Goal: Task Accomplishment & Management: Manage account settings

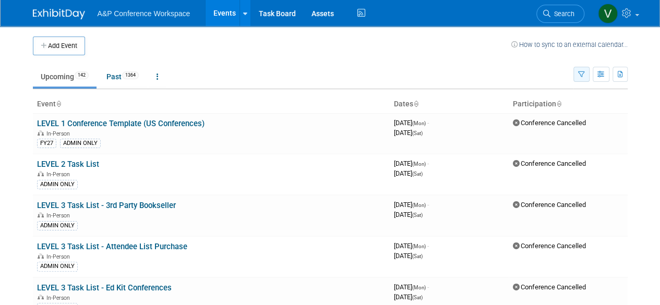
click at [582, 71] on icon "button" at bounding box center [581, 74] width 7 height 7
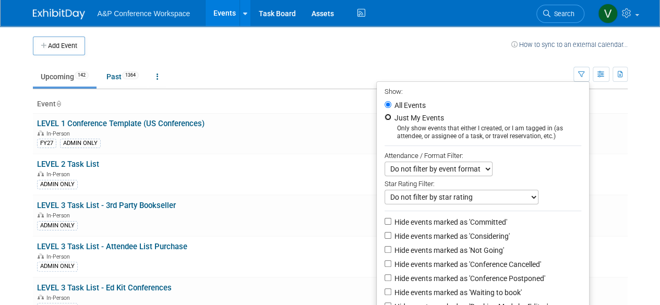
click at [385, 119] on input "Just My Events" at bounding box center [388, 117] width 7 height 7
radio input "true"
click at [643, 135] on body "A&P Conference Workspace Events Add Event Bulk Upload Events Shareable Event Bo…" at bounding box center [330, 152] width 660 height 305
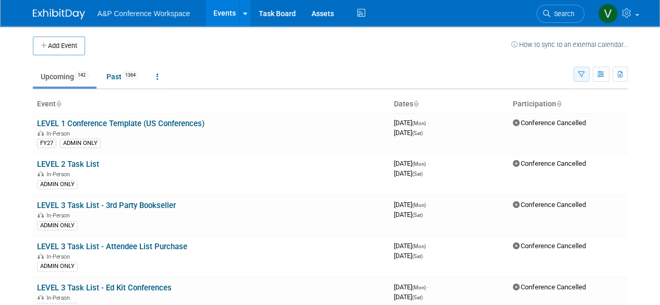
click at [577, 73] on button "button" at bounding box center [581, 74] width 16 height 15
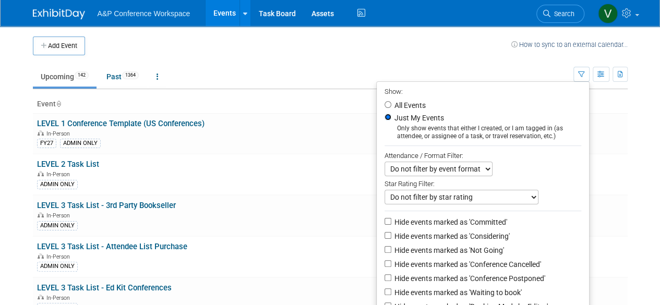
click at [385, 115] on input "Just My Events" at bounding box center [388, 117] width 7 height 7
click at [294, 30] on div "Add Event How to sync to an external calendar..." at bounding box center [330, 40] width 595 height 29
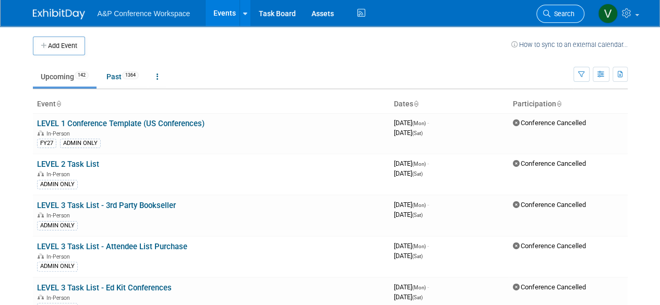
click at [562, 11] on span "Search" at bounding box center [562, 14] width 24 height 8
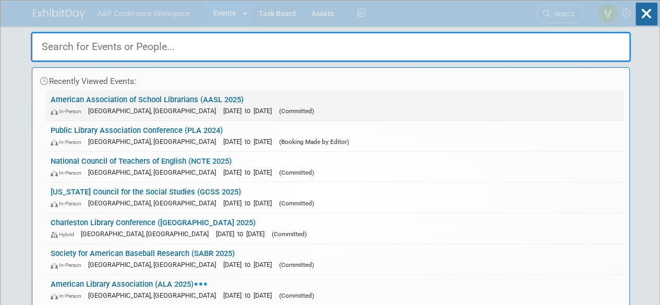
click at [184, 102] on link "American Association of School Librarians (AASL 2025) In-Person [GEOGRAPHIC_DAT…" at bounding box center [334, 105] width 579 height 30
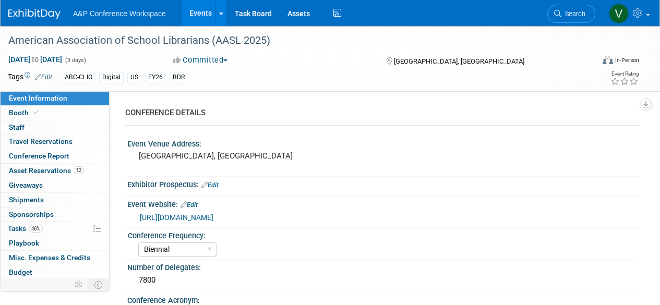
select select "Biennial"
select select "Level 1"
select select "In-Person Booth"
select select "Schools"
select select "Bloomsbury Digital Resources"
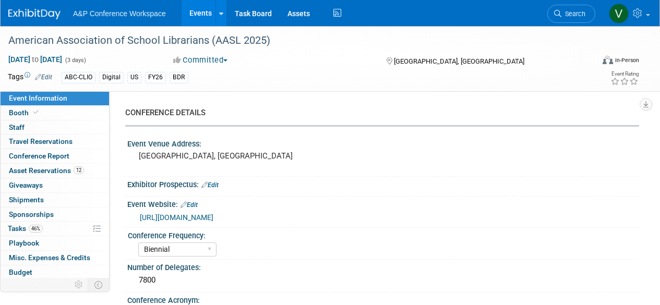
select select "Anne Weston"
select select "Mark Strong"
select select "Veronica Dove"
select select "BDR Product Awareness and Trial Generation​"
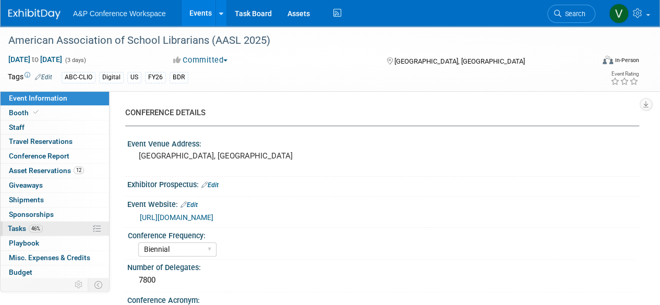
click at [21, 225] on span "Tasks 46%" at bounding box center [25, 228] width 35 height 8
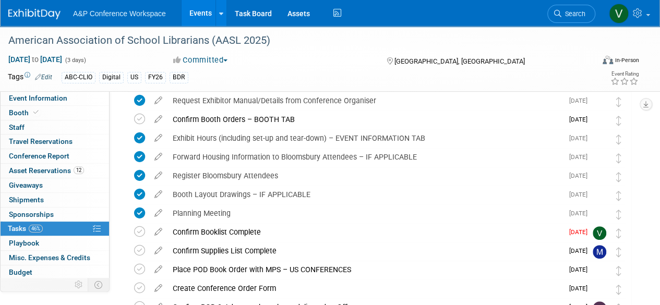
scroll to position [209, 0]
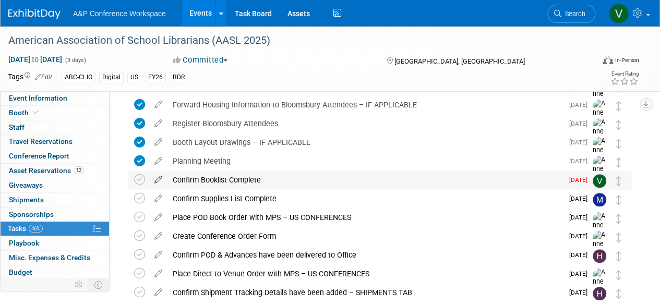
click at [160, 177] on icon at bounding box center [158, 177] width 18 height 13
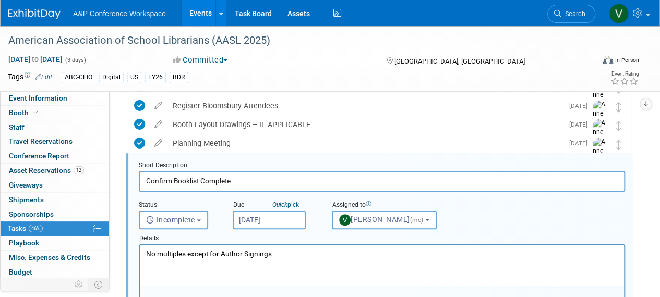
scroll to position [0, 0]
click at [205, 220] on button "Incomplete" at bounding box center [173, 220] width 69 height 19
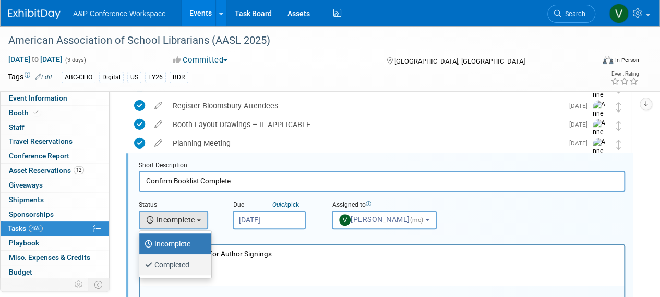
click at [171, 264] on label "Completed" at bounding box center [173, 265] width 56 height 17
click at [141, 264] on input "Completed" at bounding box center [137, 263] width 7 height 7
select select "3"
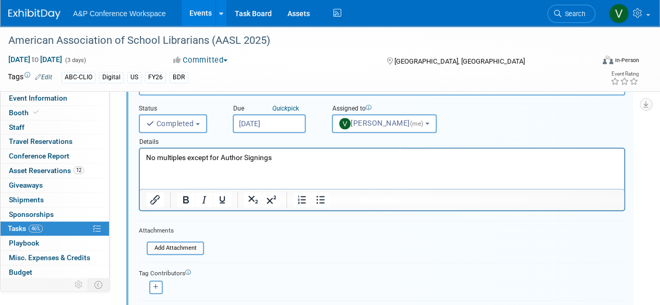
scroll to position [331, 0]
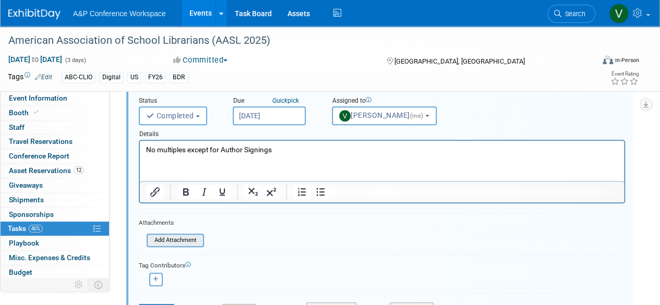
click at [172, 238] on input "file" at bounding box center [150, 240] width 106 height 11
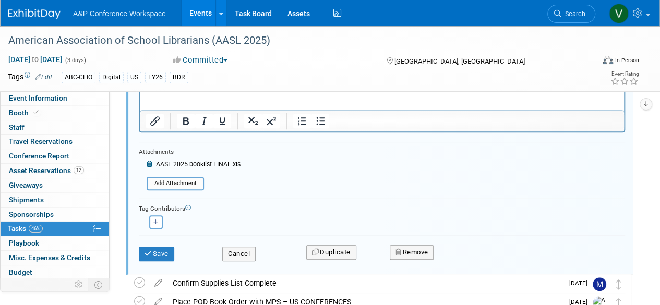
scroll to position [435, 0]
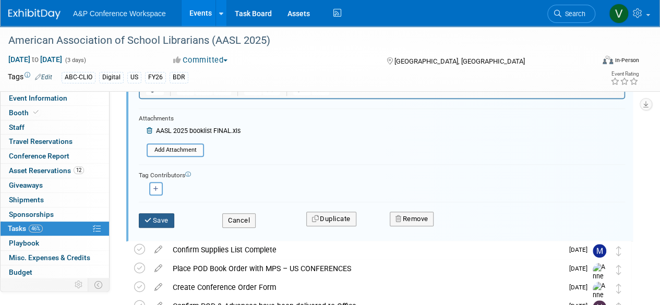
click at [173, 218] on button "Save" at bounding box center [156, 220] width 35 height 15
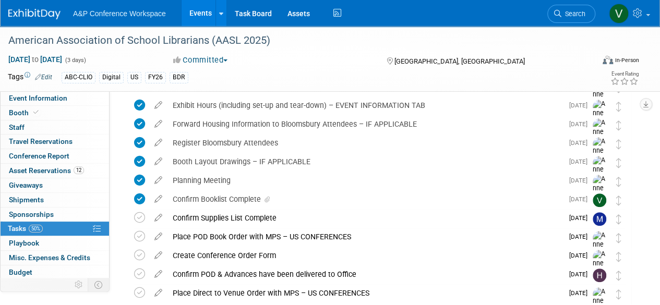
scroll to position [188, 0]
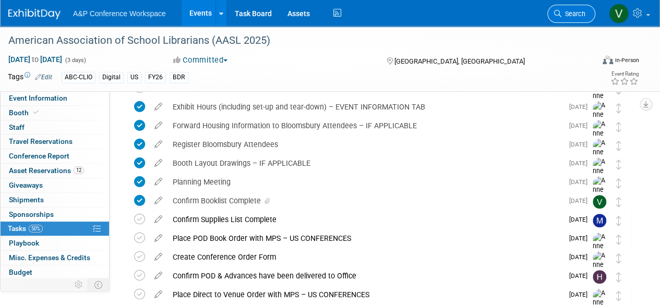
click at [583, 10] on span "Search" at bounding box center [573, 14] width 24 height 8
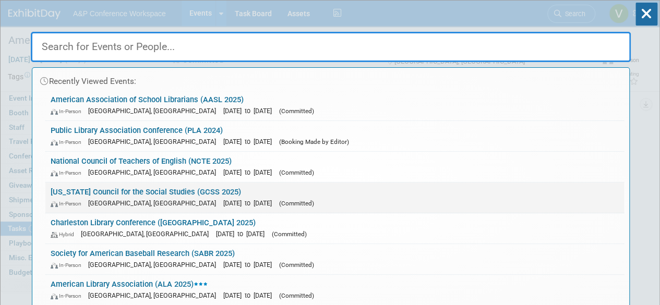
click at [186, 193] on link "Georgia Council for the Social Studies (GCSS 2025) In-Person Athens, GA Oct 23,…" at bounding box center [334, 198] width 579 height 30
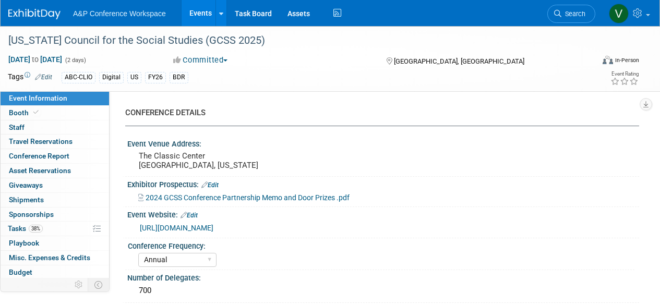
select select "Annual"
select select "Level 2"
select select "In-Person Booth"
select select "Schools"
select select "Bloomsbury Digital Resources"
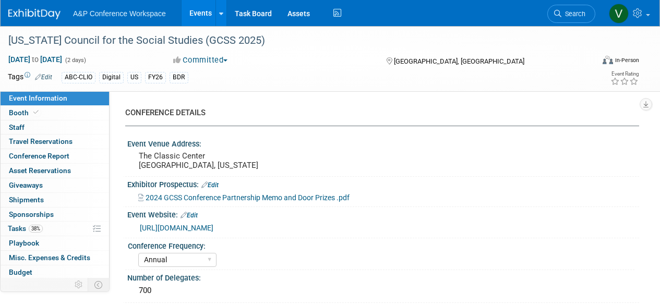
select select "Amanda Oney"
select select "Mark Strong"
select select "Rosalie Love"
select select "BDR Product Awareness and Trial Generation​"
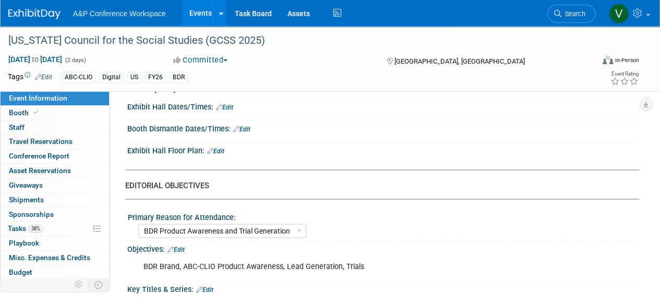
scroll to position [887, 0]
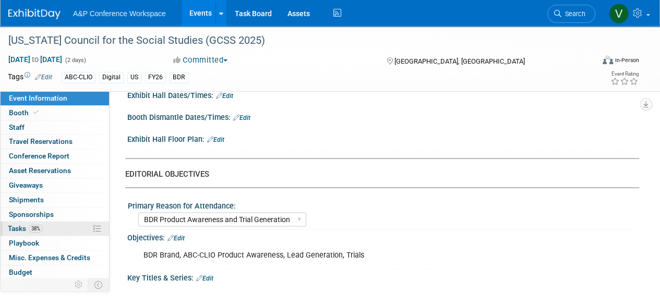
click at [14, 226] on span "Tasks 38%" at bounding box center [25, 228] width 35 height 8
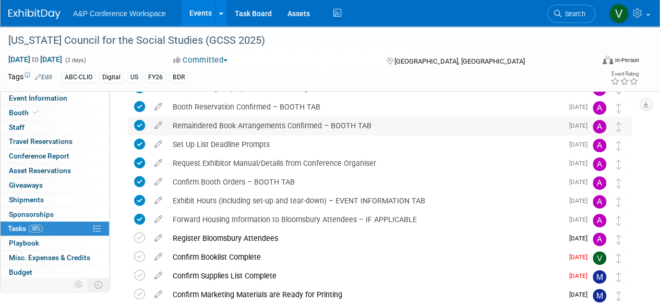
scroll to position [104, 0]
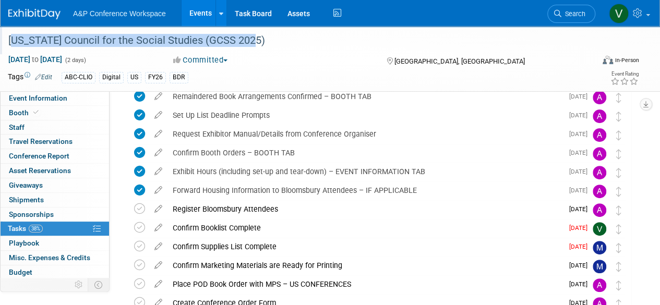
drag, startPoint x: 10, startPoint y: 39, endPoint x: 247, endPoint y: 34, distance: 236.9
click at [247, 34] on div "[US_STATE] Council for the Social Studies (GCSS 2025)" at bounding box center [295, 40] width 581 height 19
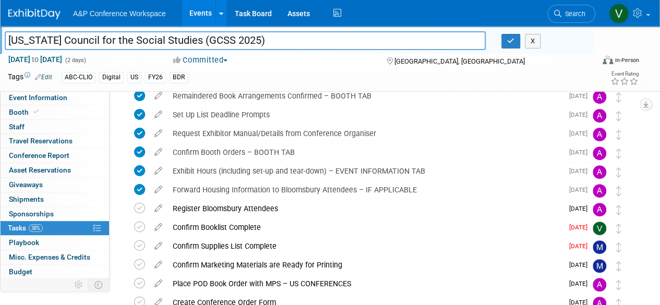
drag, startPoint x: 249, startPoint y: 39, endPoint x: -5, endPoint y: 36, distance: 254.1
click at [0, 36] on html "A&P Conference Workspace Events Add Event Bulk Upload Events Shareable Event Bo…" at bounding box center [330, 48] width 660 height 305
click at [564, 50] on div "Georgia Council for the Social Studies (GCSS 2025) Georgia Council for the Soci…" at bounding box center [299, 42] width 589 height 17
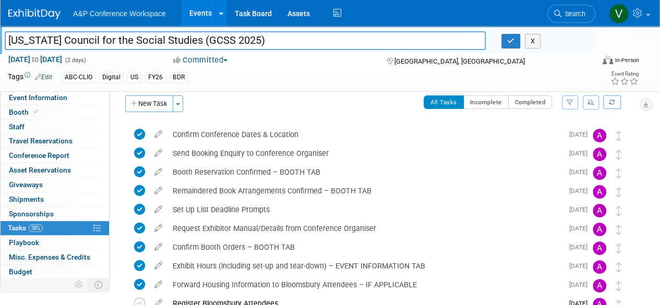
scroll to position [0, 0]
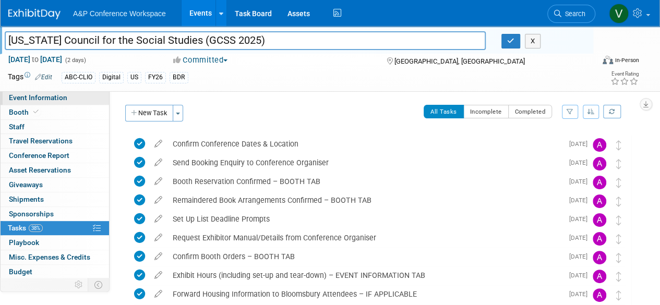
click at [24, 94] on span "Event Information" at bounding box center [38, 97] width 58 height 8
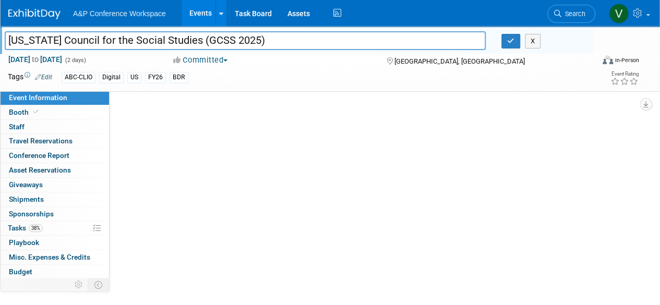
select select "Annual"
select select "Level 2"
select select "In-Person Booth"
select select "Schools"
select select "Bloomsbury Digital Resources"
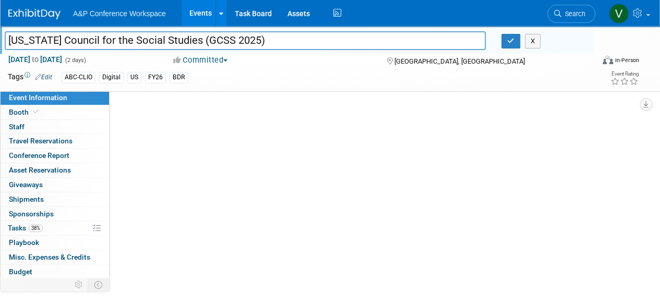
select select "Amanda Oney"
select select "Mark Strong"
select select "Rosalie Love"
select select "BDR Product Awareness and Trial Generation​"
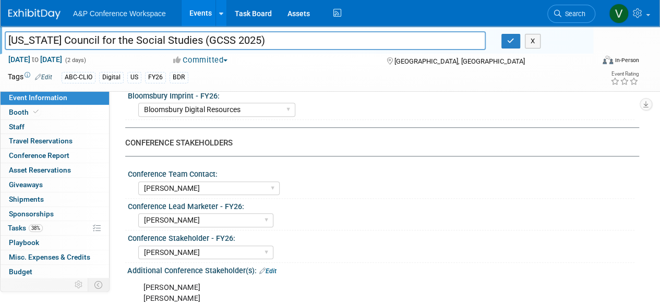
scroll to position [470, 0]
